Goal: Task Accomplishment & Management: Manage account settings

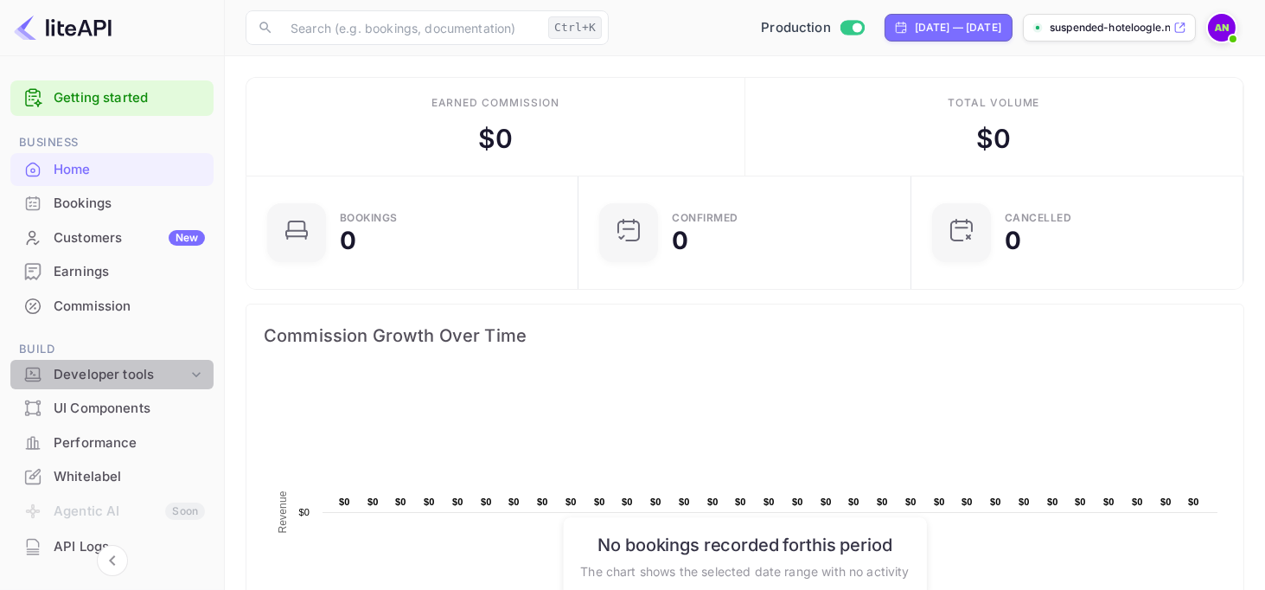
click at [128, 374] on div "Developer tools" at bounding box center [121, 375] width 134 height 20
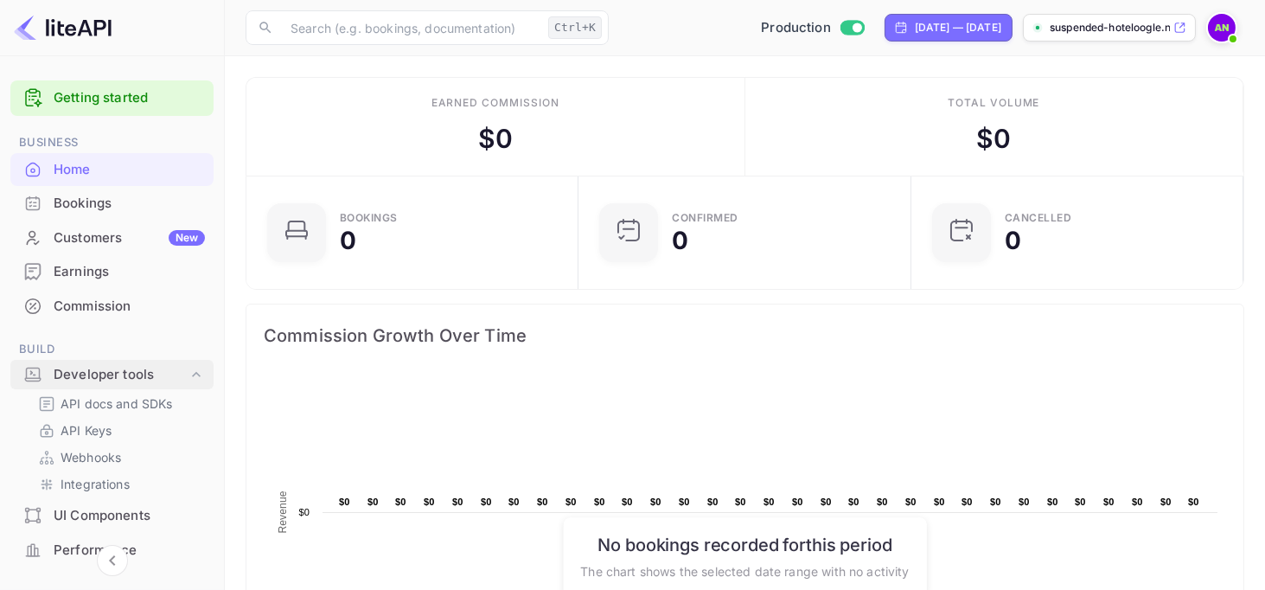
click at [127, 373] on div "Developer tools" at bounding box center [121, 375] width 134 height 20
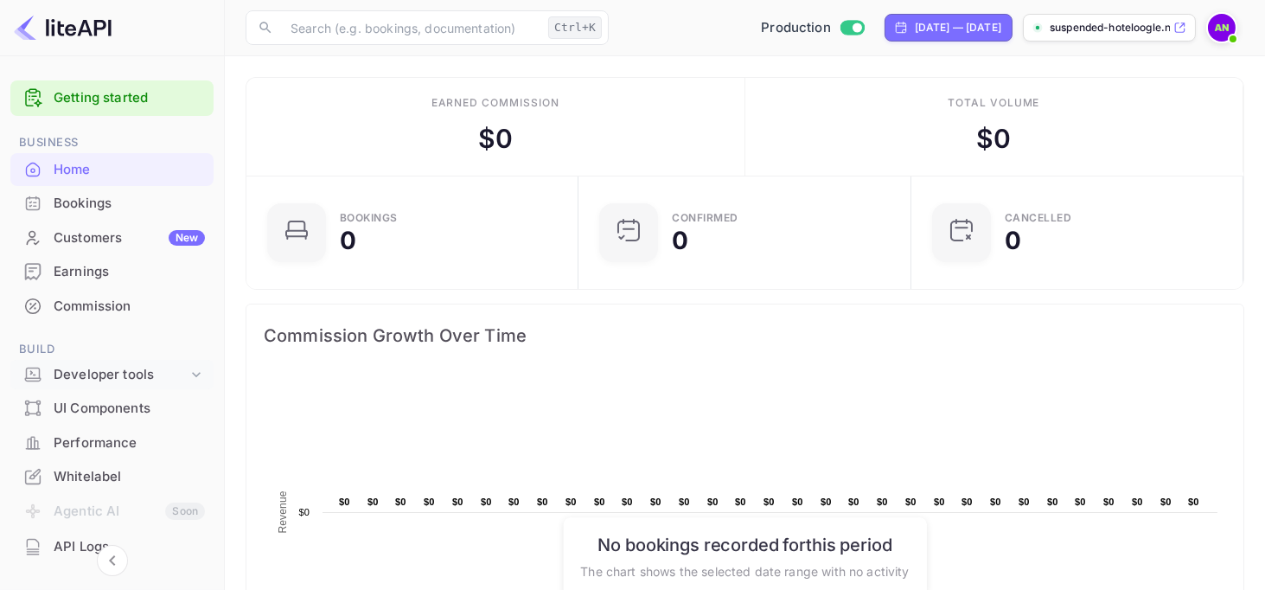
scroll to position [86, 0]
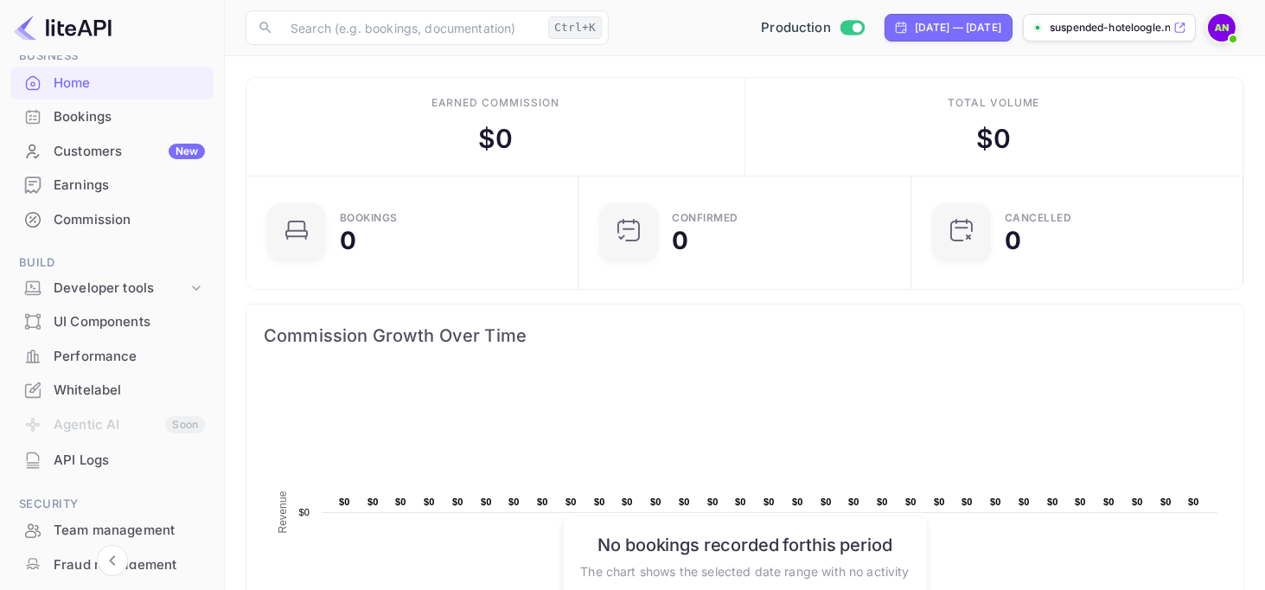
click at [112, 426] on li "Agentic AI Soon" at bounding box center [111, 425] width 203 height 36
click at [118, 331] on div "UI Components" at bounding box center [129, 322] width 151 height 20
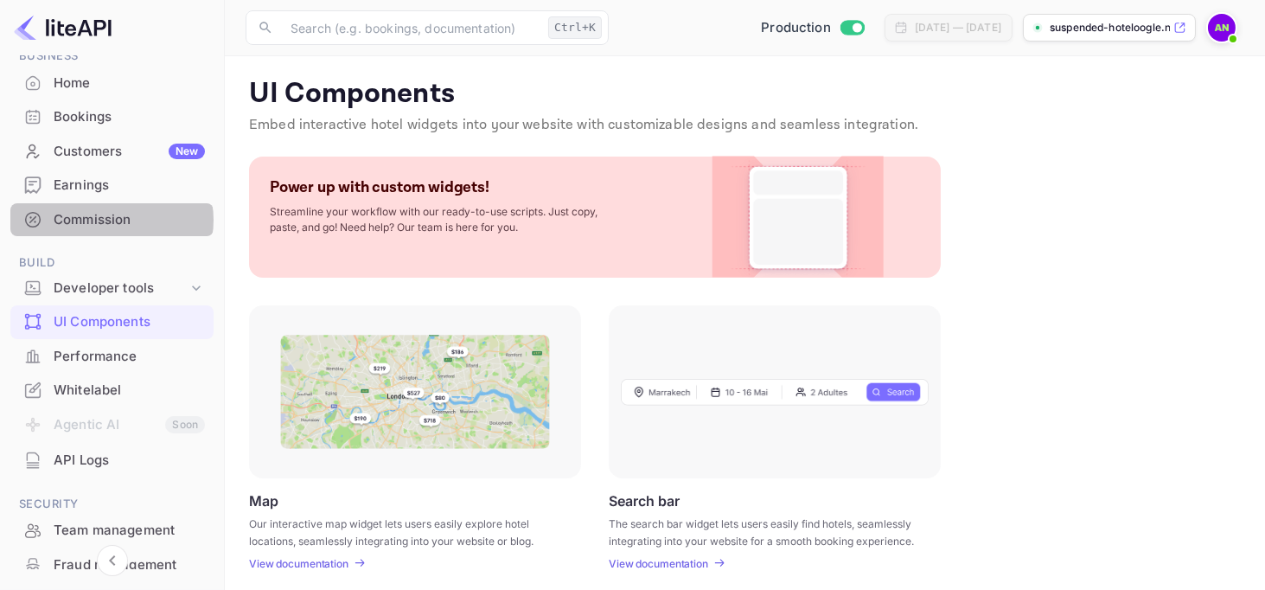
click at [111, 220] on div "Commission" at bounding box center [129, 220] width 151 height 20
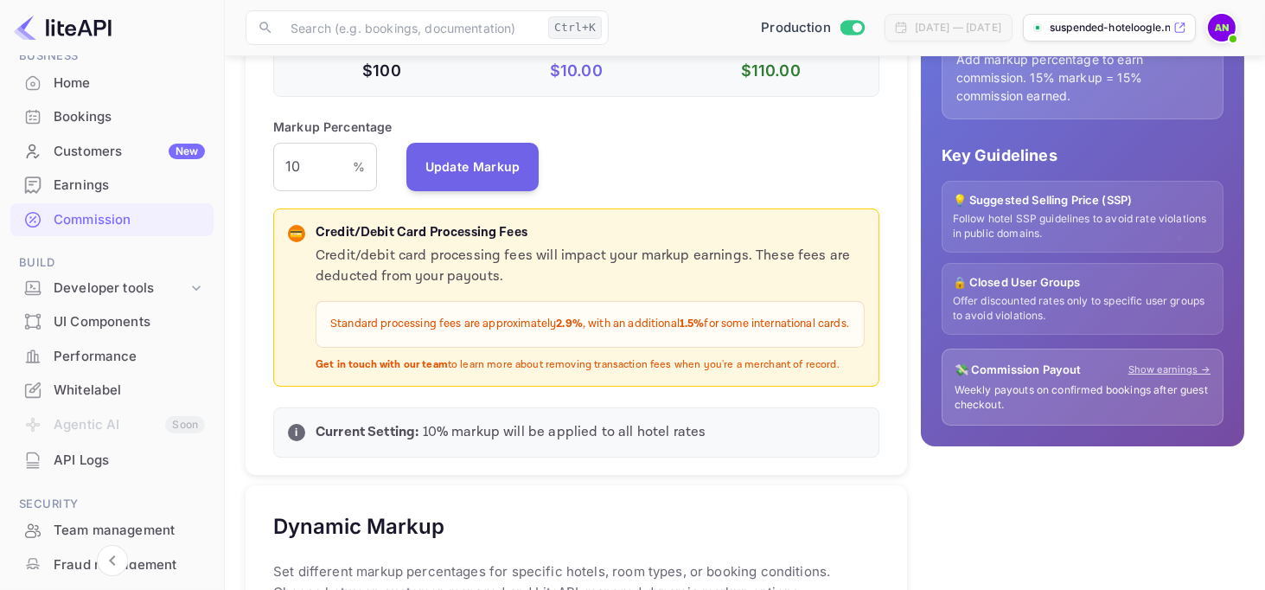
scroll to position [519, 0]
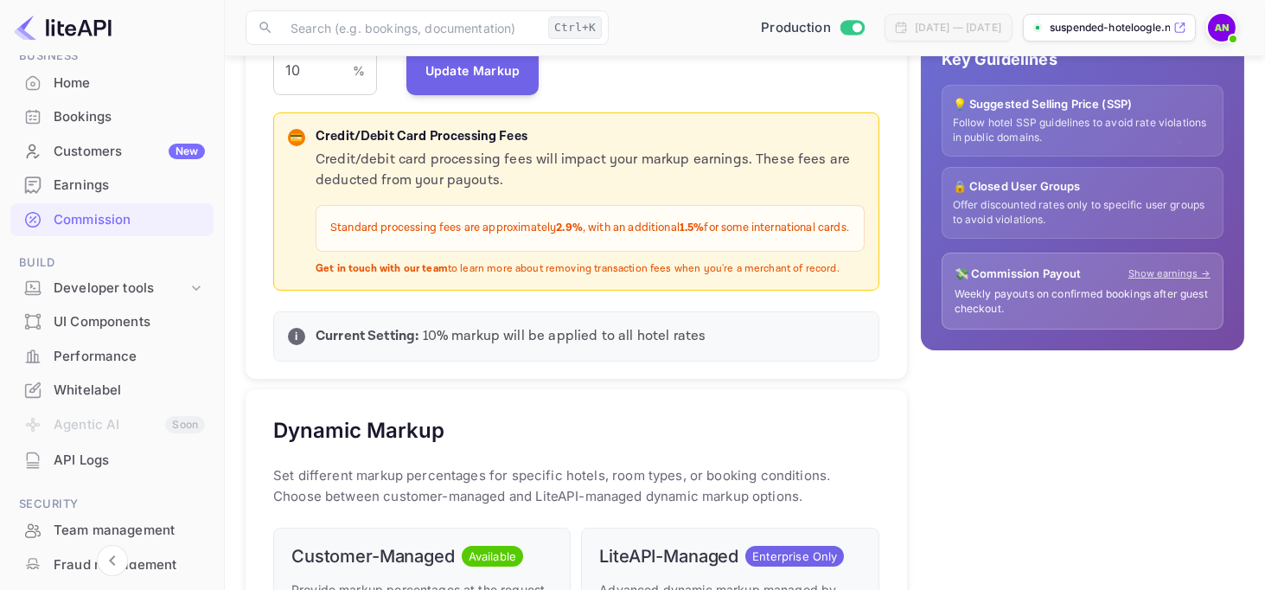
click at [57, 182] on div "Earnings" at bounding box center [129, 186] width 151 height 20
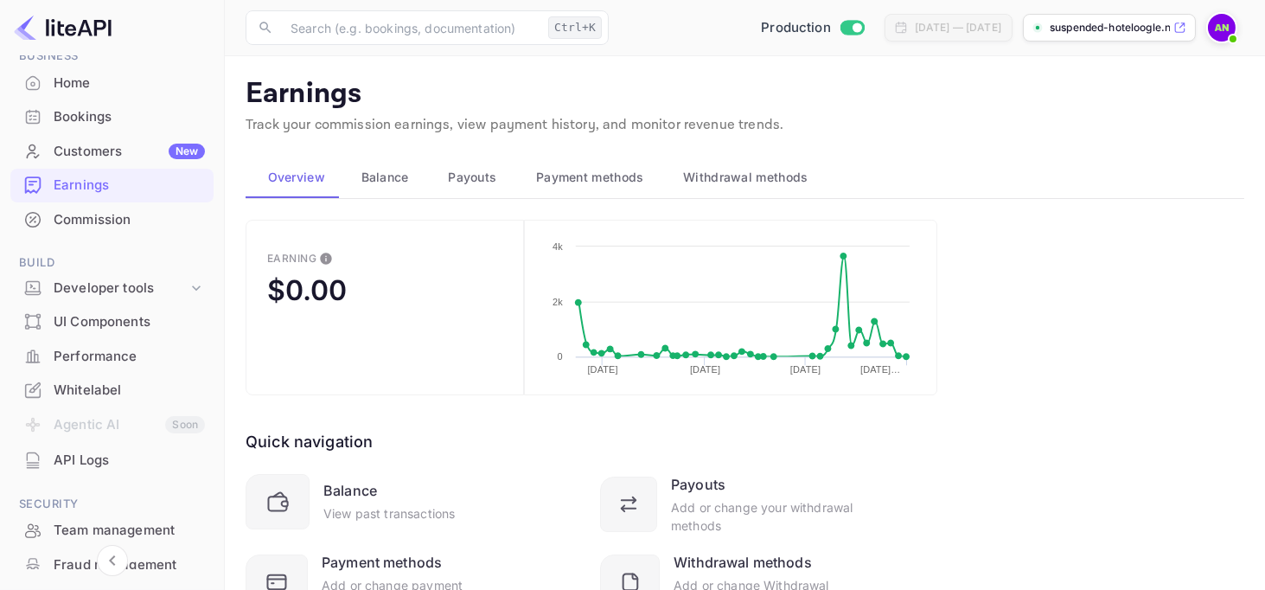
click at [388, 291] on button "Earning $0.00" at bounding box center [385, 308] width 278 height 176
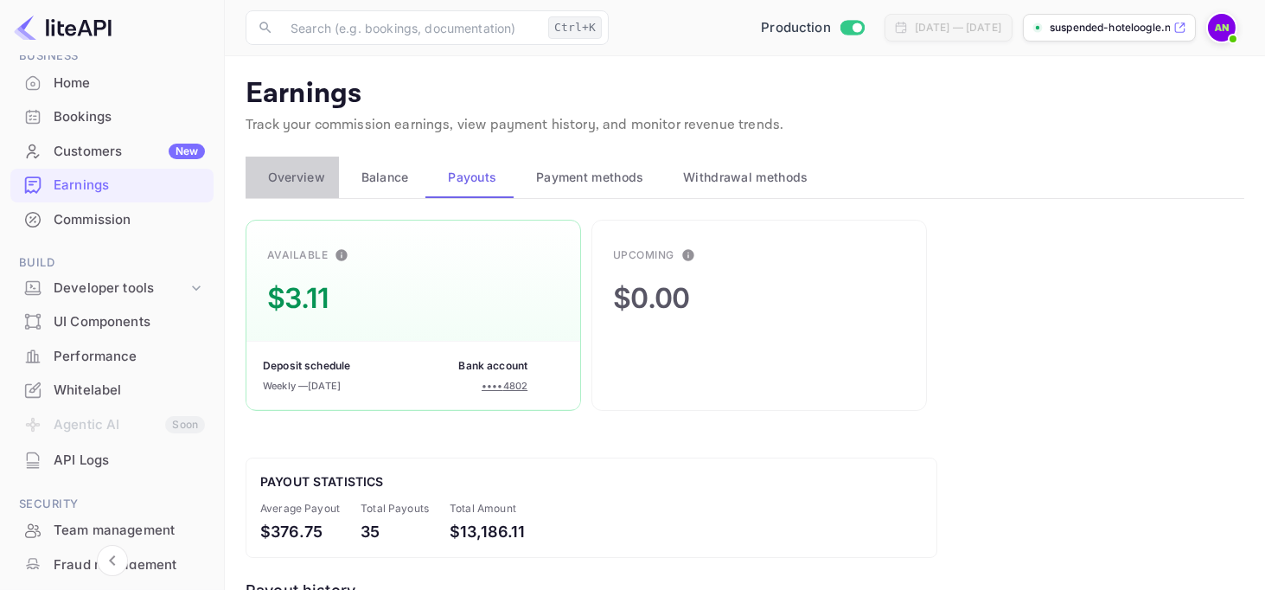
click at [294, 171] on span "Overview" at bounding box center [296, 177] width 57 height 21
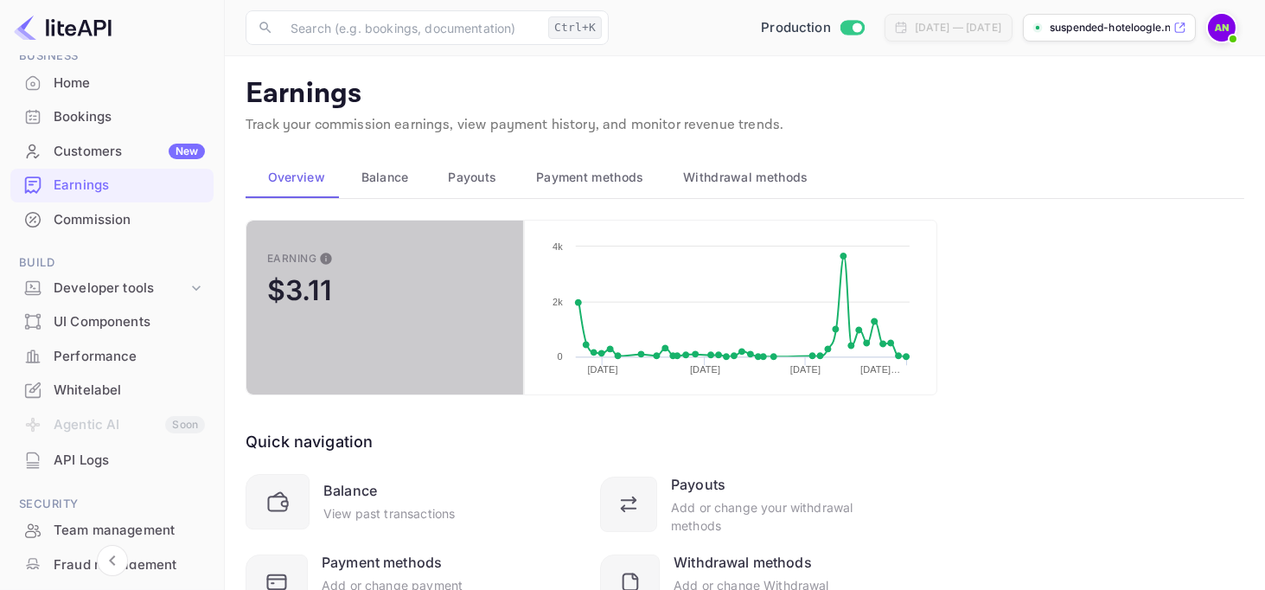
click at [355, 272] on button "Earning $3.11" at bounding box center [385, 308] width 278 height 176
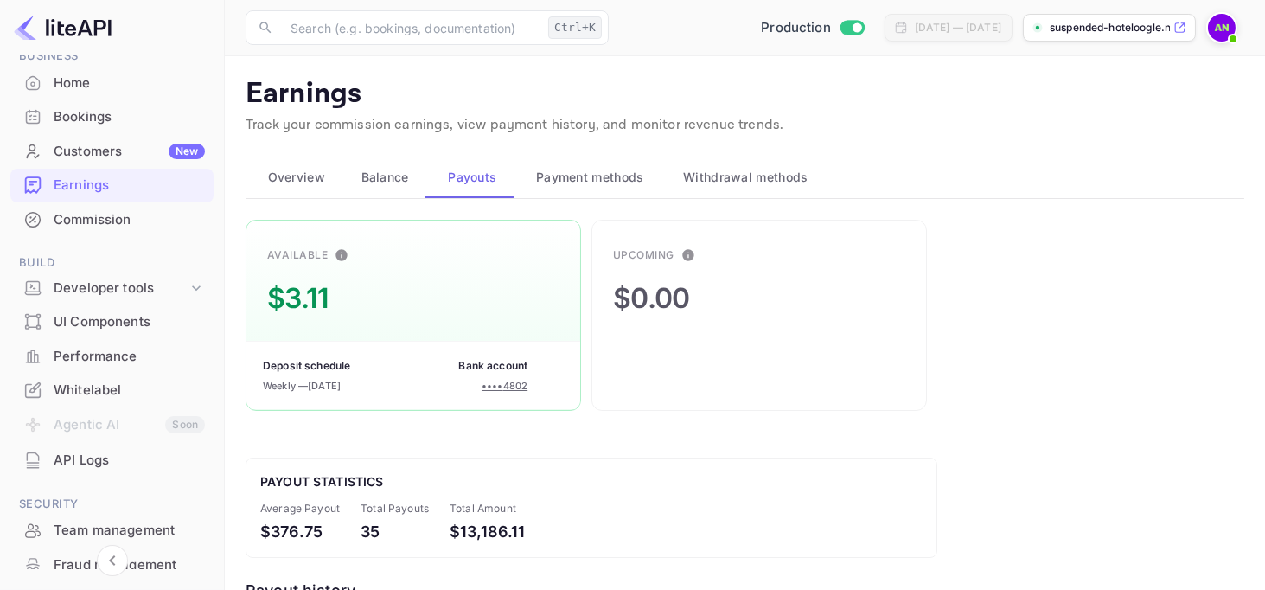
click at [389, 187] on button "Balance" at bounding box center [382, 177] width 87 height 42
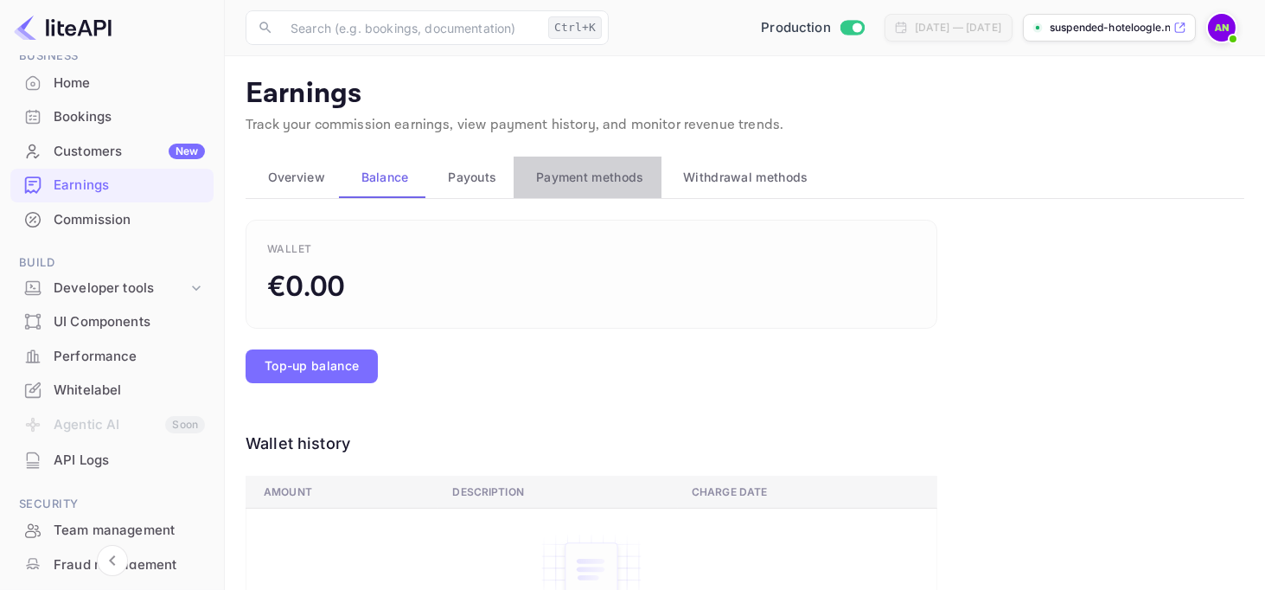
click at [552, 168] on span "Payment methods" at bounding box center [590, 177] width 108 height 21
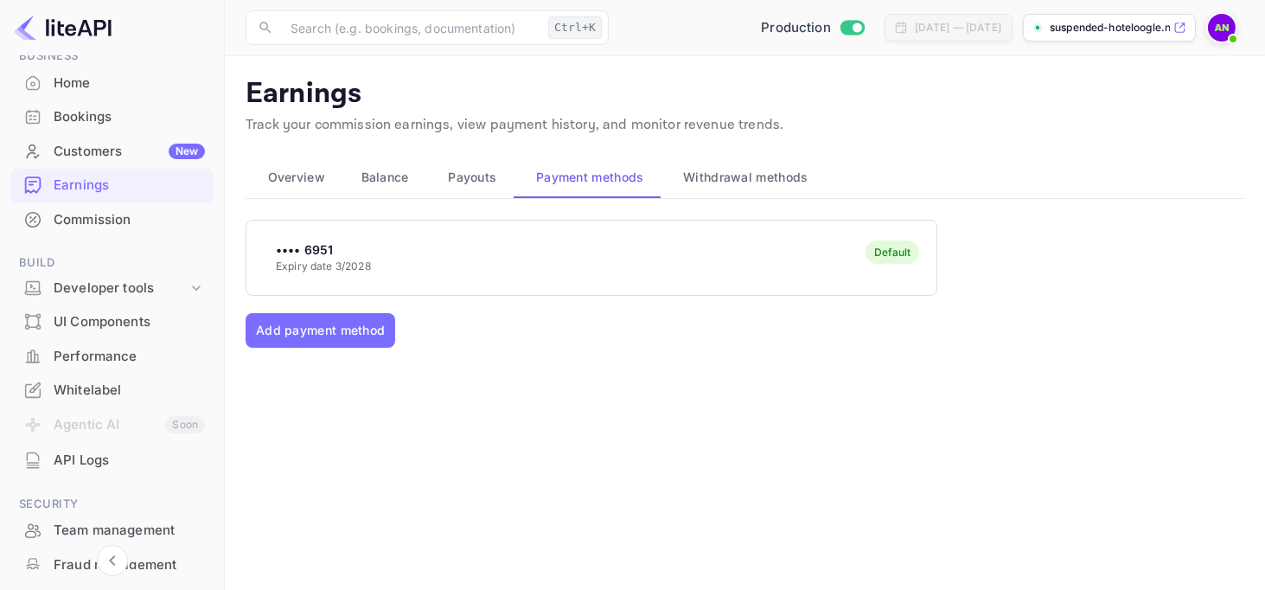
click at [707, 172] on span "Withdrawal methods" at bounding box center [745, 177] width 125 height 21
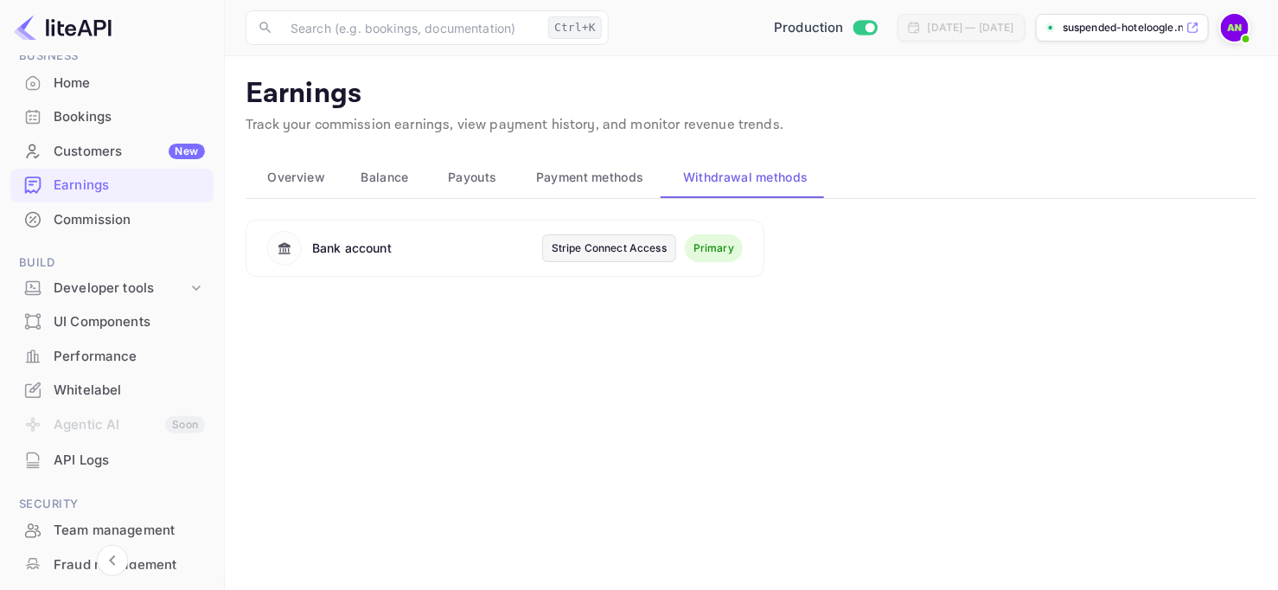
click at [573, 242] on div "Stripe Connect Access" at bounding box center [609, 248] width 115 height 16
click at [68, 80] on div "Home" at bounding box center [129, 83] width 151 height 20
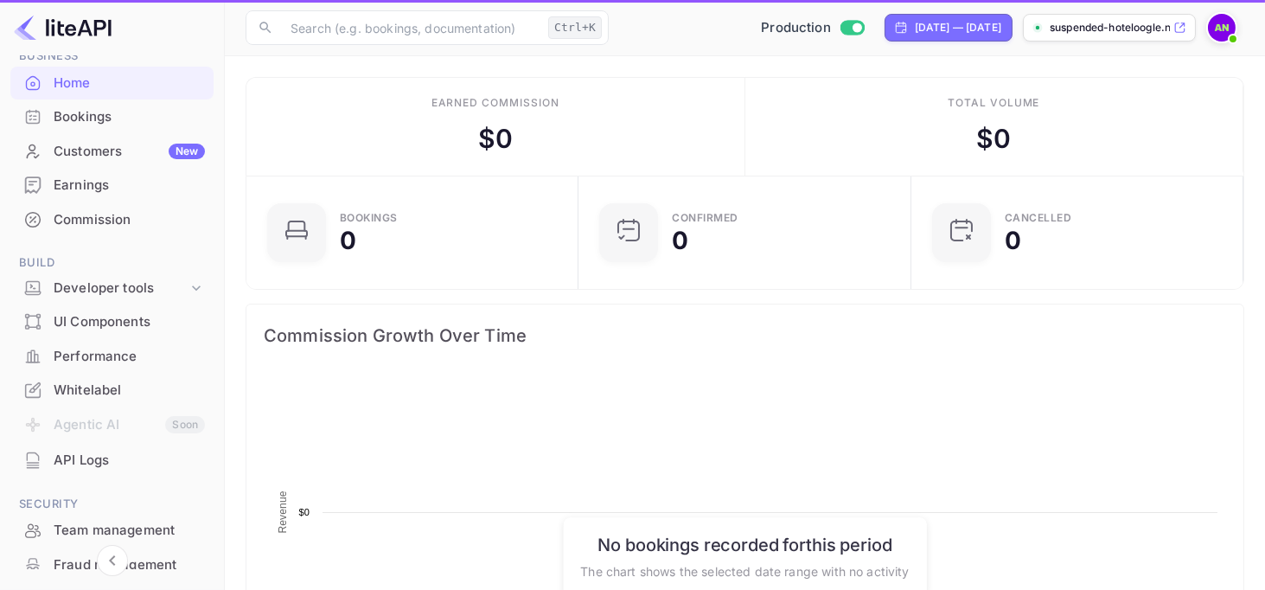
scroll to position [268, 308]
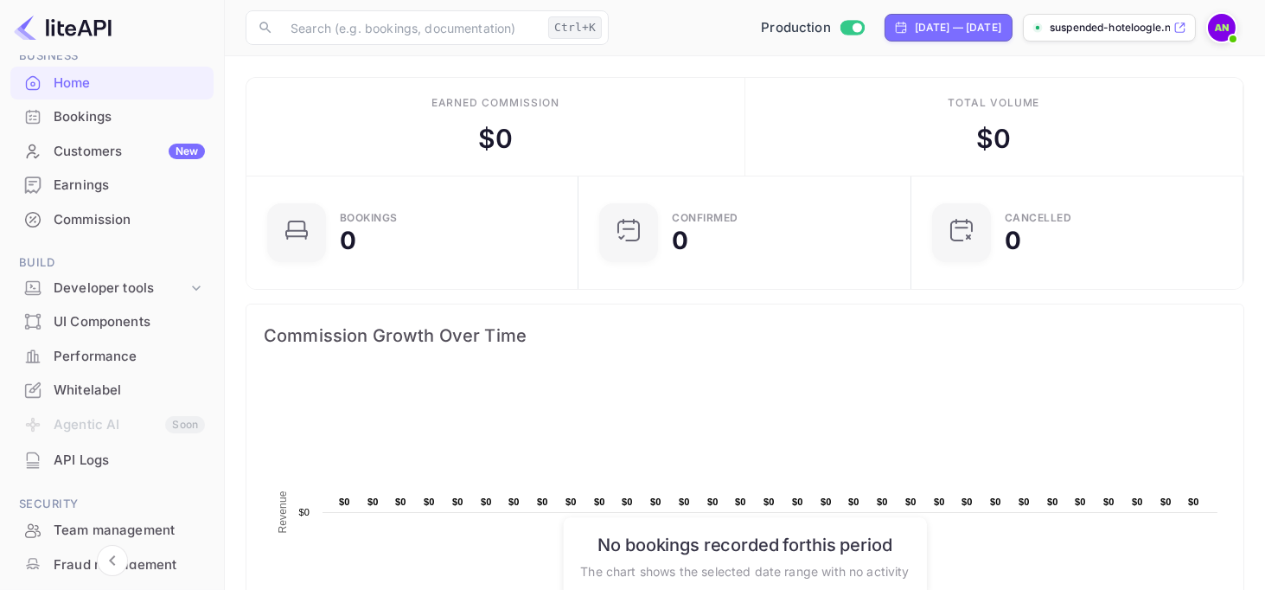
click at [1218, 36] on img at bounding box center [1222, 28] width 28 height 28
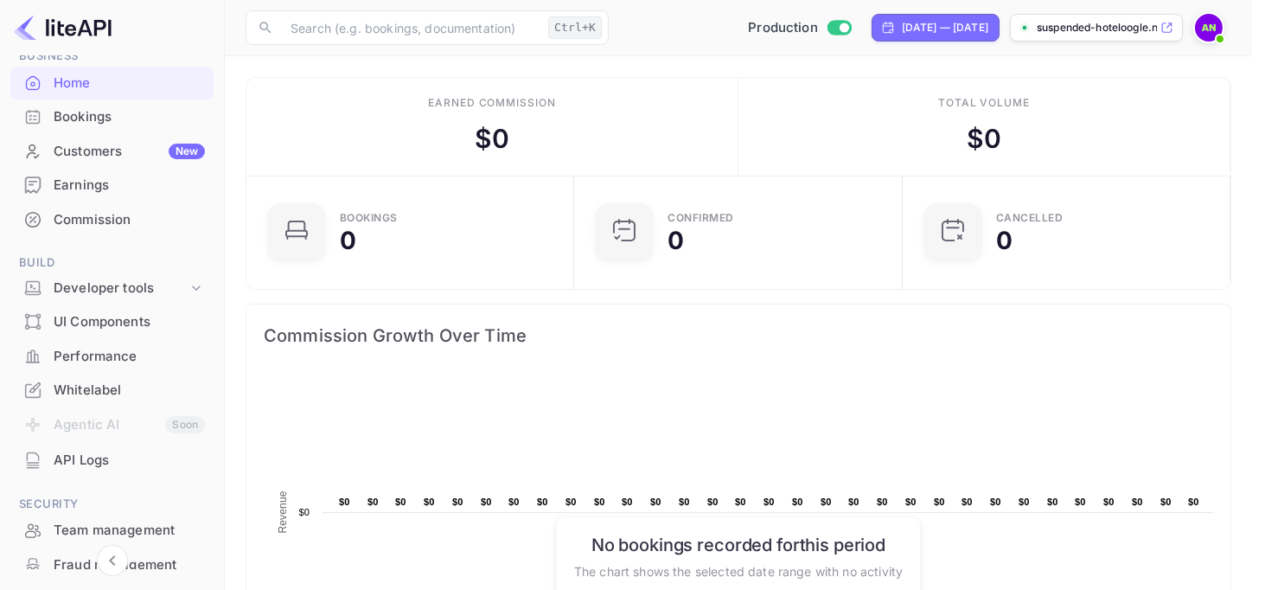
scroll to position [14, 14]
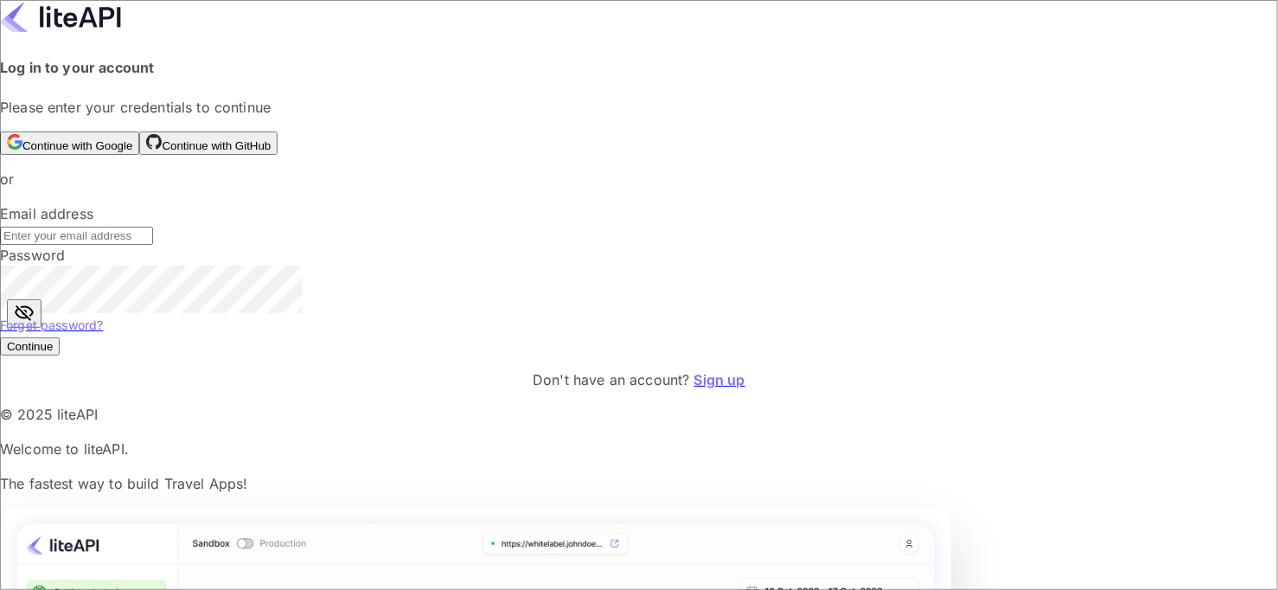
click at [121, 34] on img at bounding box center [60, 17] width 121 height 34
click at [694, 388] on link "Sign up" at bounding box center [719, 379] width 51 height 17
